Goal: Information Seeking & Learning: Check status

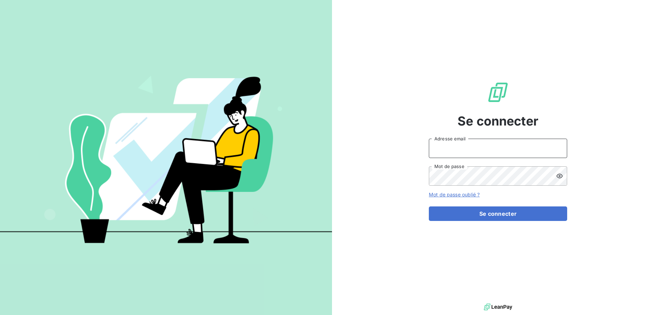
click at [499, 146] on input "Adresse email" at bounding box center [498, 148] width 138 height 19
paste input "[EMAIL_ADDRESS][DOMAIN_NAME]"
type input "[EMAIL_ADDRESS][DOMAIN_NAME]"
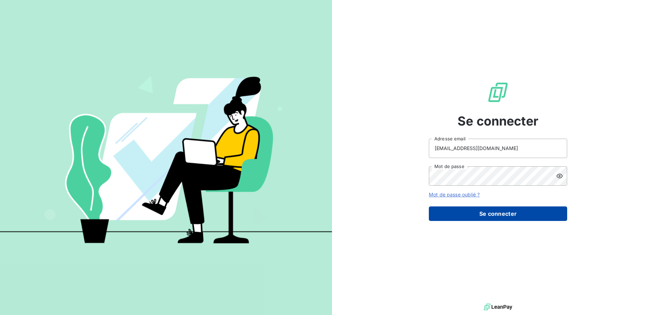
click at [483, 214] on button "Se connecter" at bounding box center [498, 213] width 138 height 15
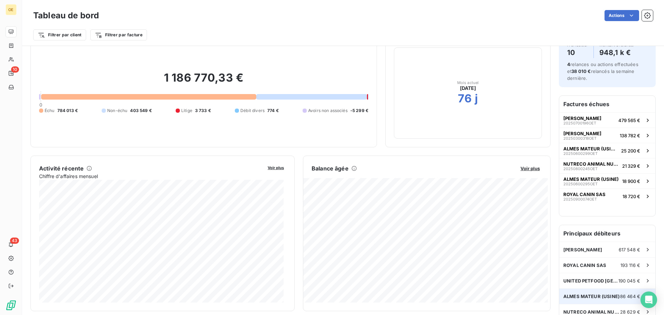
scroll to position [36, 0]
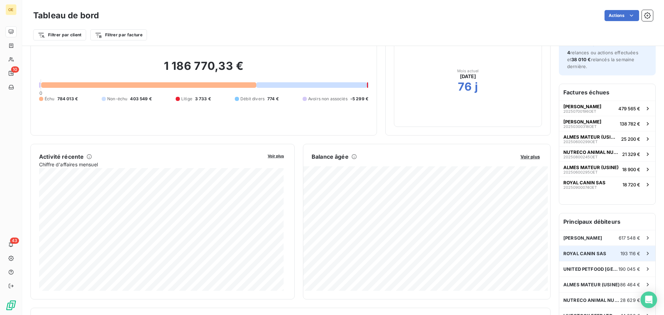
click at [602, 254] on div "ROYAL CANIN SAS 193 116 €" at bounding box center [607, 253] width 96 height 15
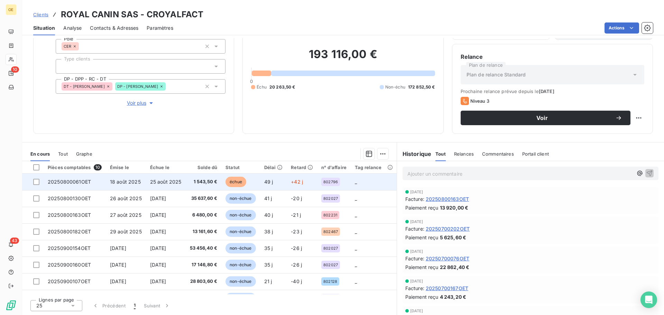
click at [195, 182] on span "1 543,50 €" at bounding box center [204, 181] width 28 height 7
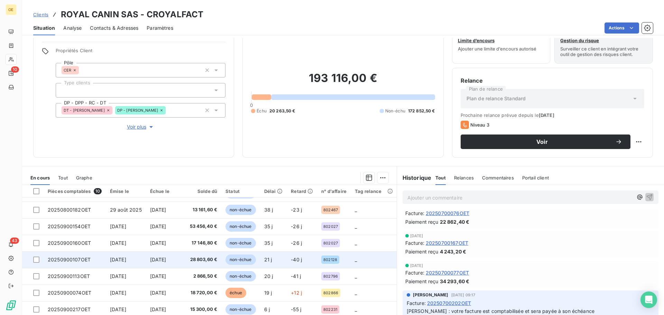
scroll to position [47, 0]
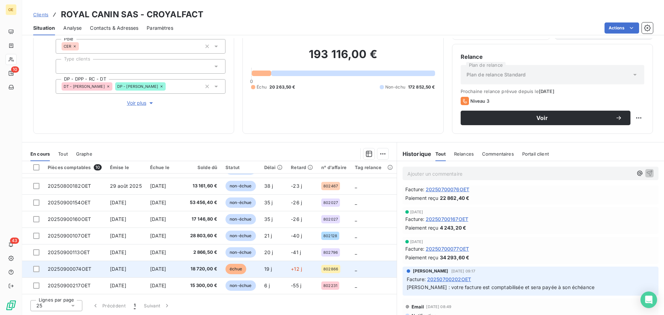
click at [160, 267] on span "[DATE]" at bounding box center [158, 269] width 16 height 6
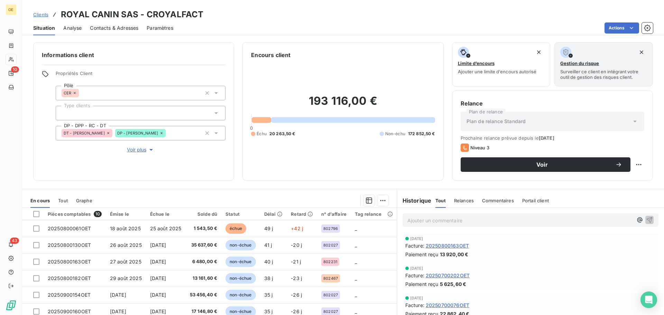
click at [326, 26] on div "Actions" at bounding box center [416, 27] width 471 height 11
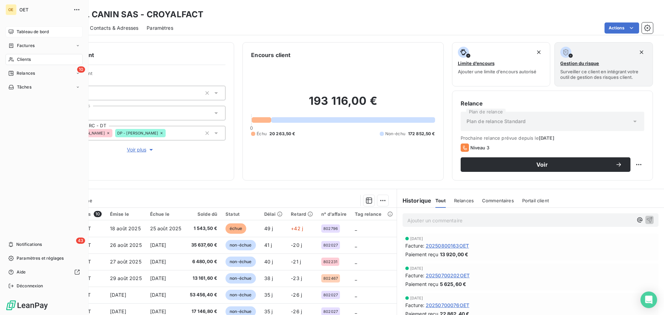
click at [39, 34] on span "Tableau de bord" at bounding box center [33, 32] width 32 height 6
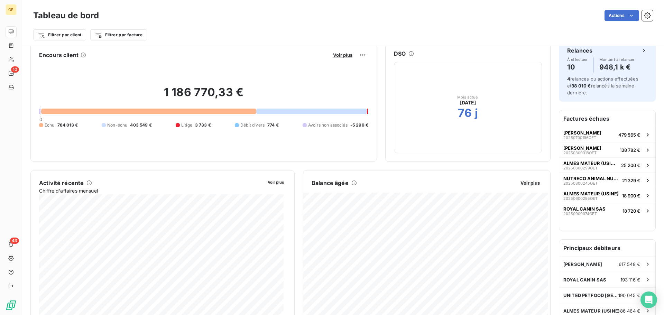
scroll to position [35, 0]
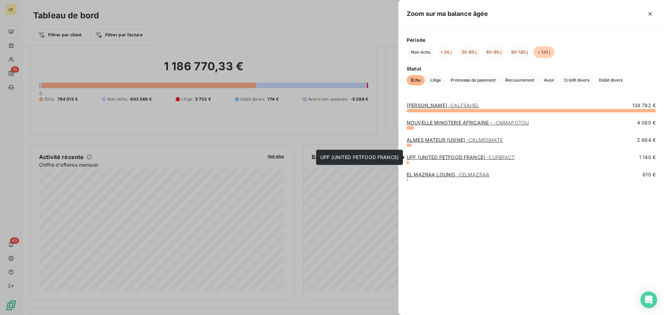
click at [436, 157] on link "UPF (UNITED PETFOOD FRANCE) - CUPBFACT" at bounding box center [460, 157] width 108 height 6
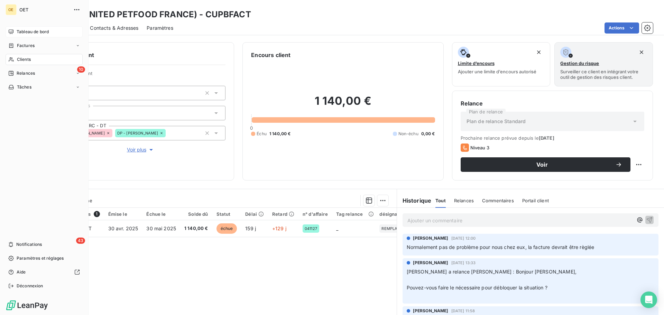
click at [33, 34] on span "Tableau de bord" at bounding box center [33, 32] width 32 height 6
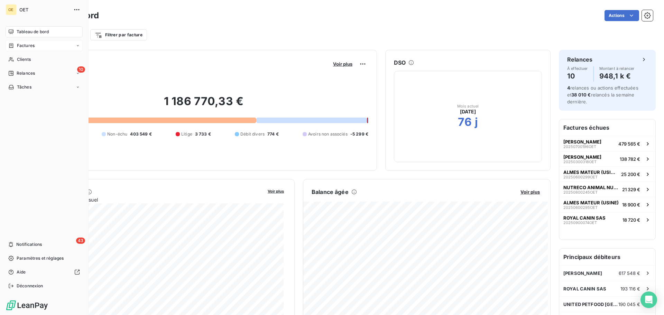
click at [31, 45] on span "Factures" at bounding box center [26, 46] width 18 height 6
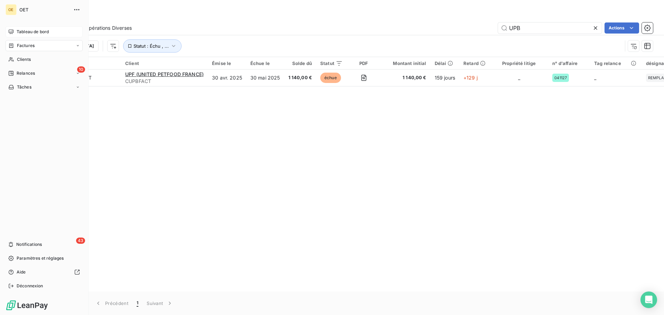
click at [36, 33] on span "Tableau de bord" at bounding box center [33, 32] width 32 height 6
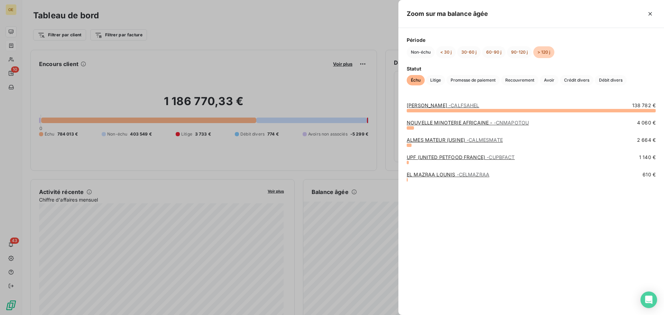
click at [375, 238] on div at bounding box center [332, 157] width 664 height 315
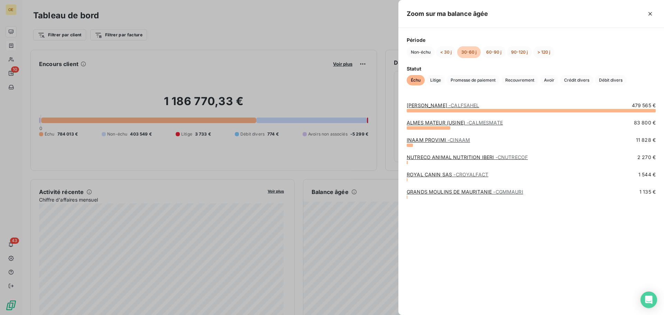
click at [357, 155] on div at bounding box center [332, 157] width 664 height 315
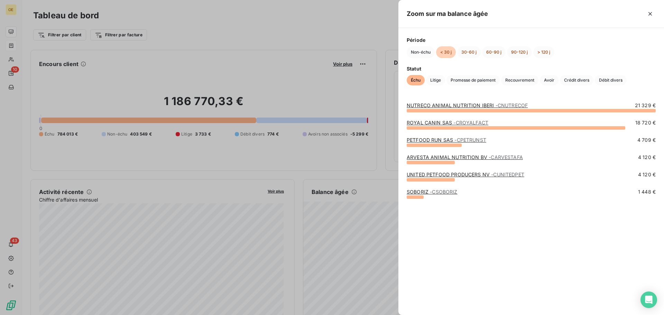
click at [439, 175] on link "UNITED PETFOOD PRODUCERS NV - CUNITEDPET" at bounding box center [465, 174] width 118 height 6
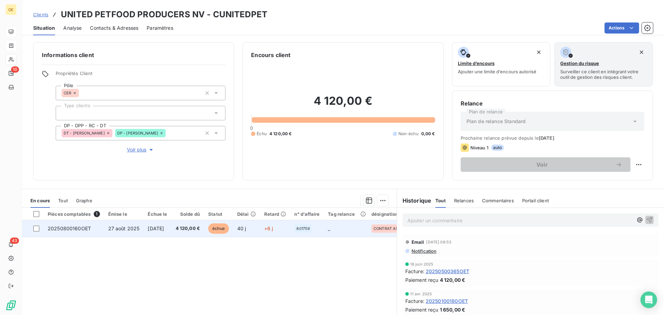
click at [196, 228] on span "4 120,00 €" at bounding box center [188, 228] width 25 height 7
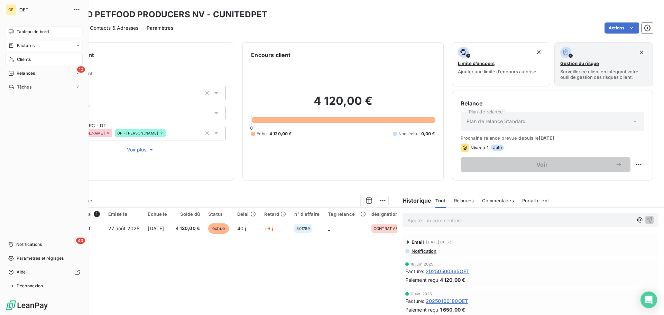
click at [28, 30] on span "Tableau de bord" at bounding box center [33, 32] width 32 height 6
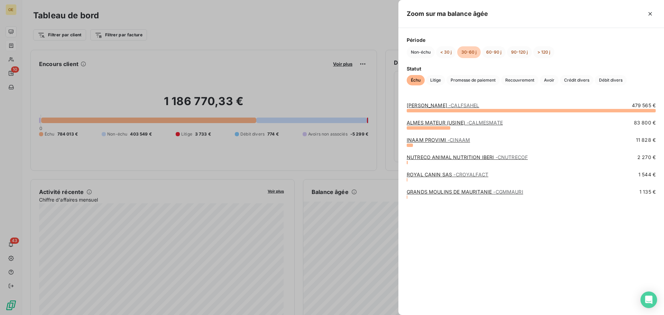
click at [428, 125] on link "ALMES MATEUR (USINE) - [GEOGRAPHIC_DATA]" at bounding box center [454, 123] width 96 height 6
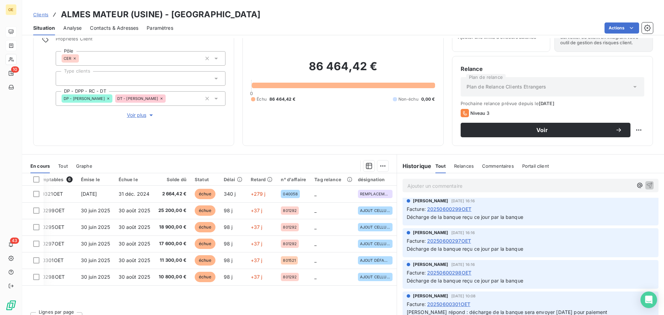
scroll to position [0, 24]
